Goal: Find specific page/section

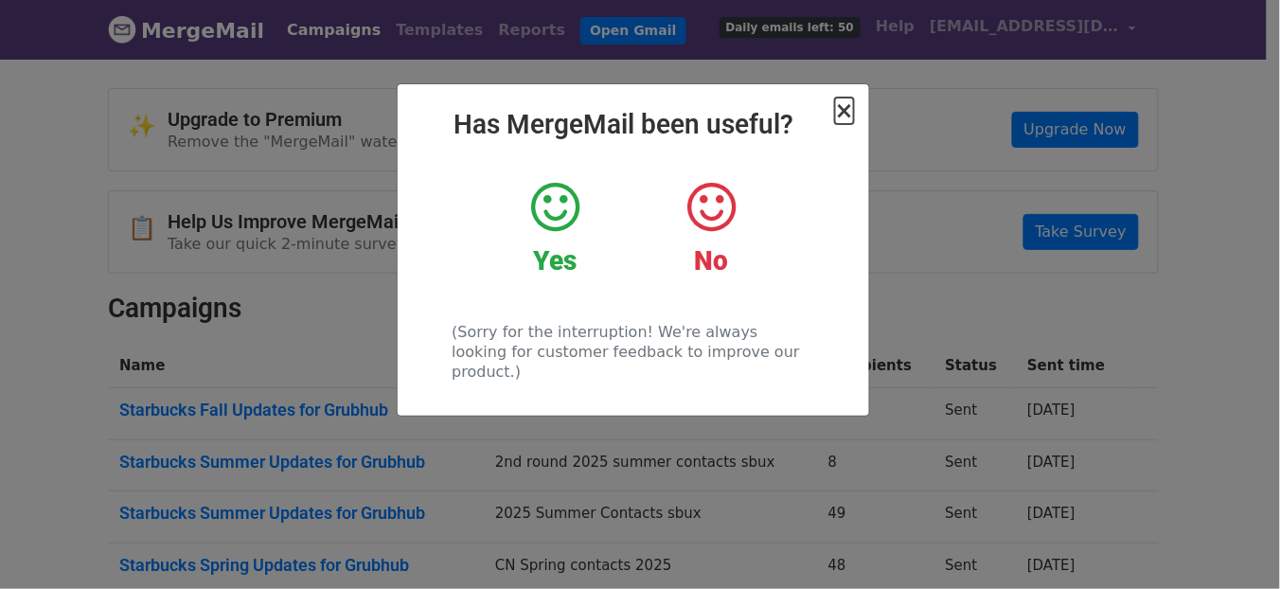
click at [845, 109] on span "×" at bounding box center [844, 110] width 19 height 27
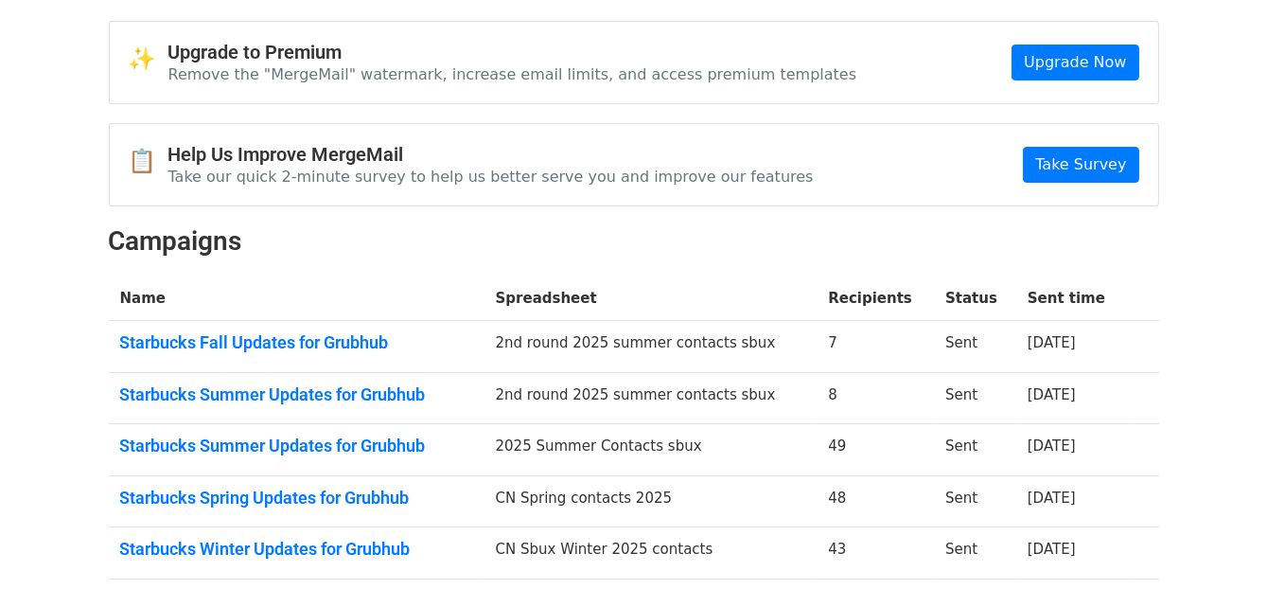
scroll to position [73, 0]
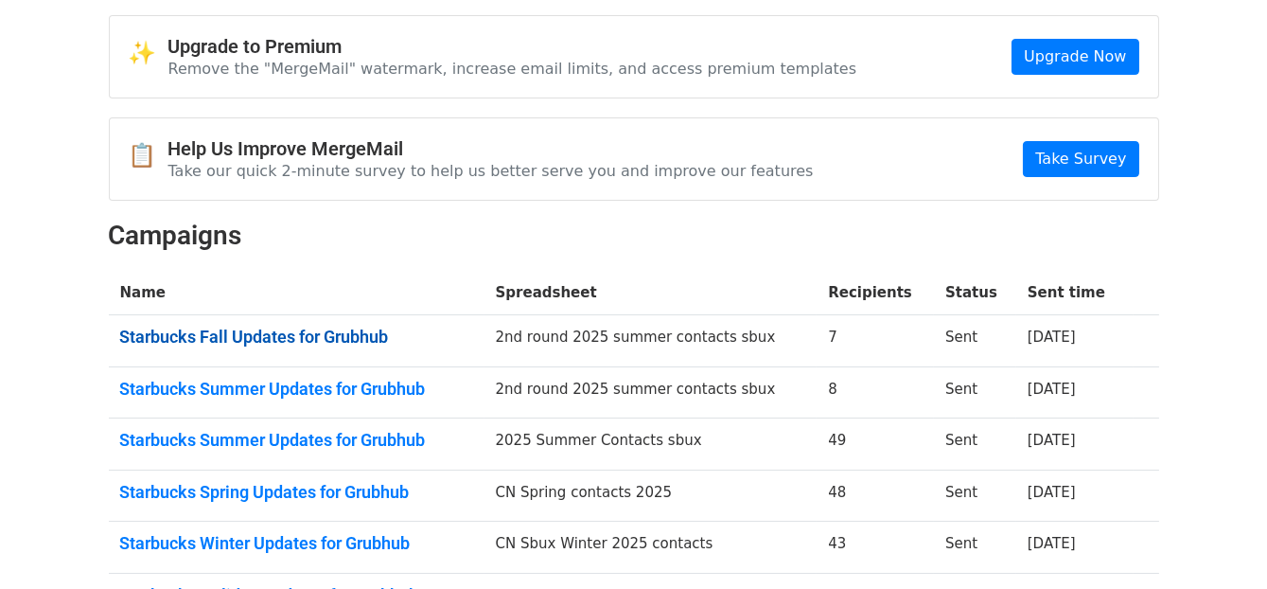
click at [336, 341] on link "Starbucks Fall Updates for Grubhub" at bounding box center [296, 337] width 353 height 21
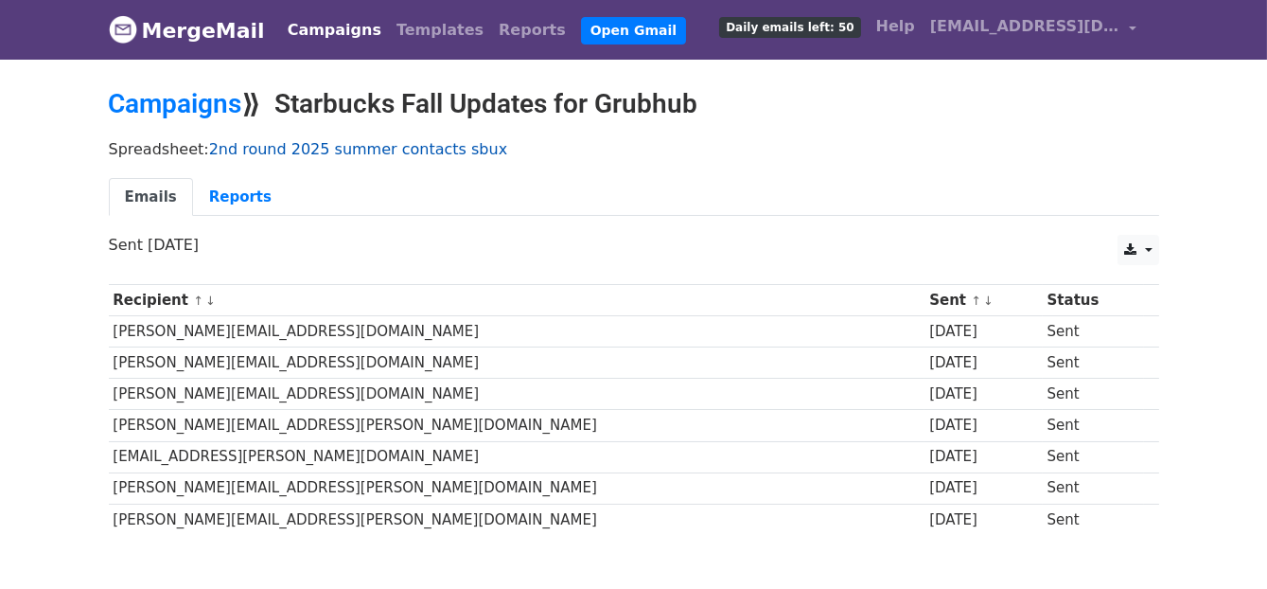
click at [371, 145] on link "2nd round 2025 summer contacts sbux" at bounding box center [358, 149] width 298 height 18
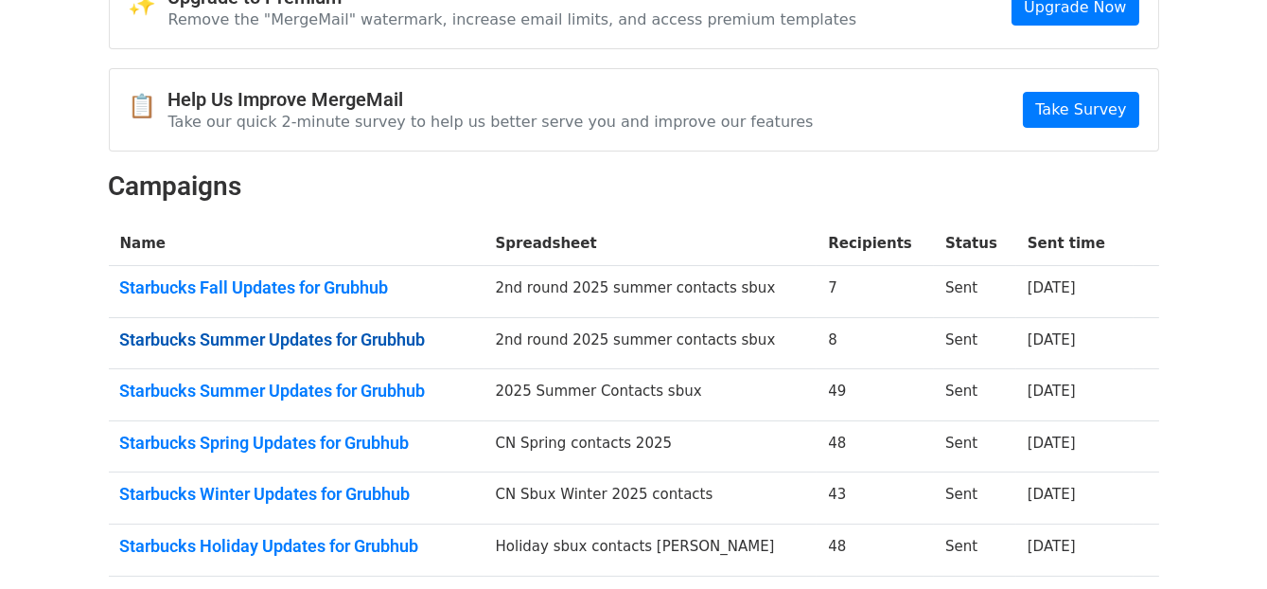
scroll to position [122, 0]
drag, startPoint x: 421, startPoint y: 281, endPoint x: 562, endPoint y: 3, distance: 312.0
